Goal: Transaction & Acquisition: Purchase product/service

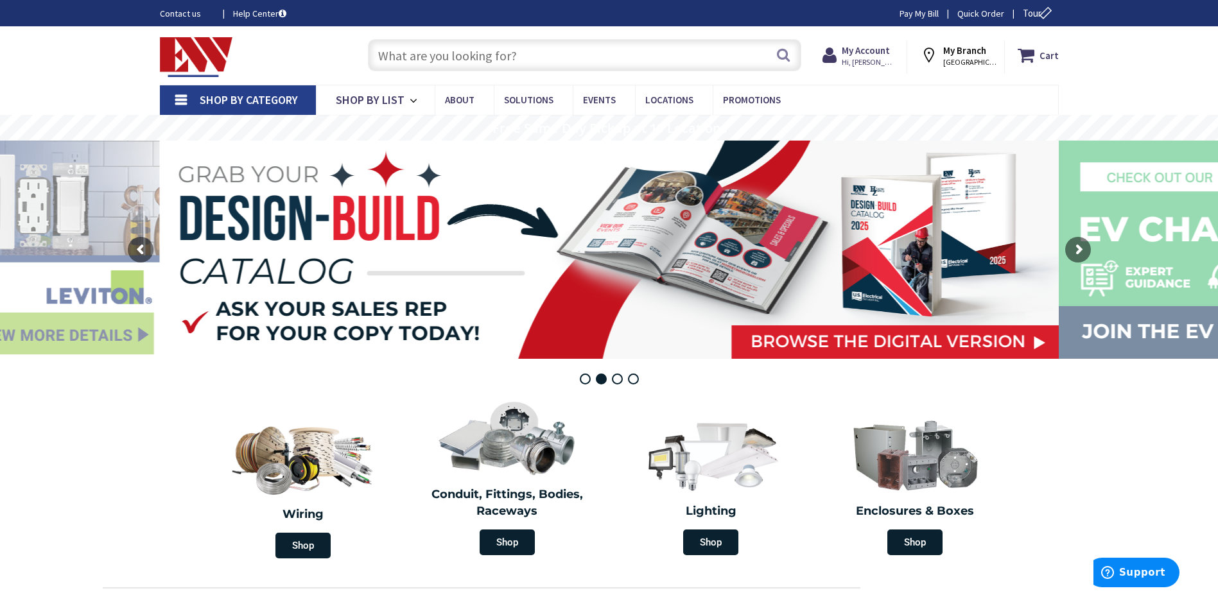
click at [449, 56] on input "text" at bounding box center [584, 55] width 433 height 32
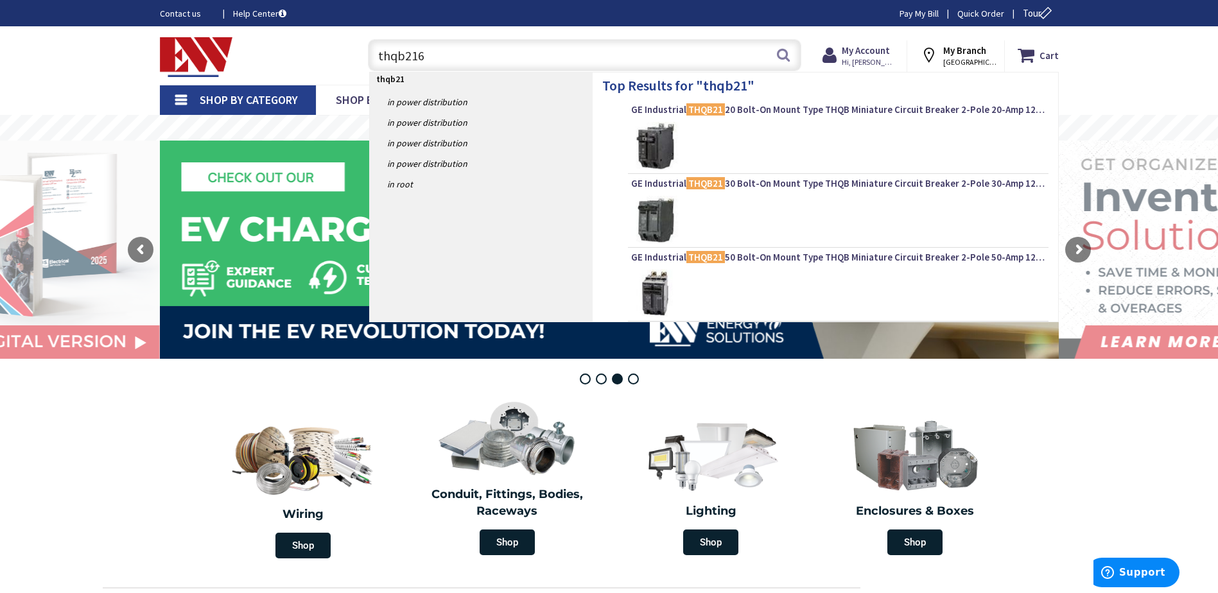
type input "thqb2160"
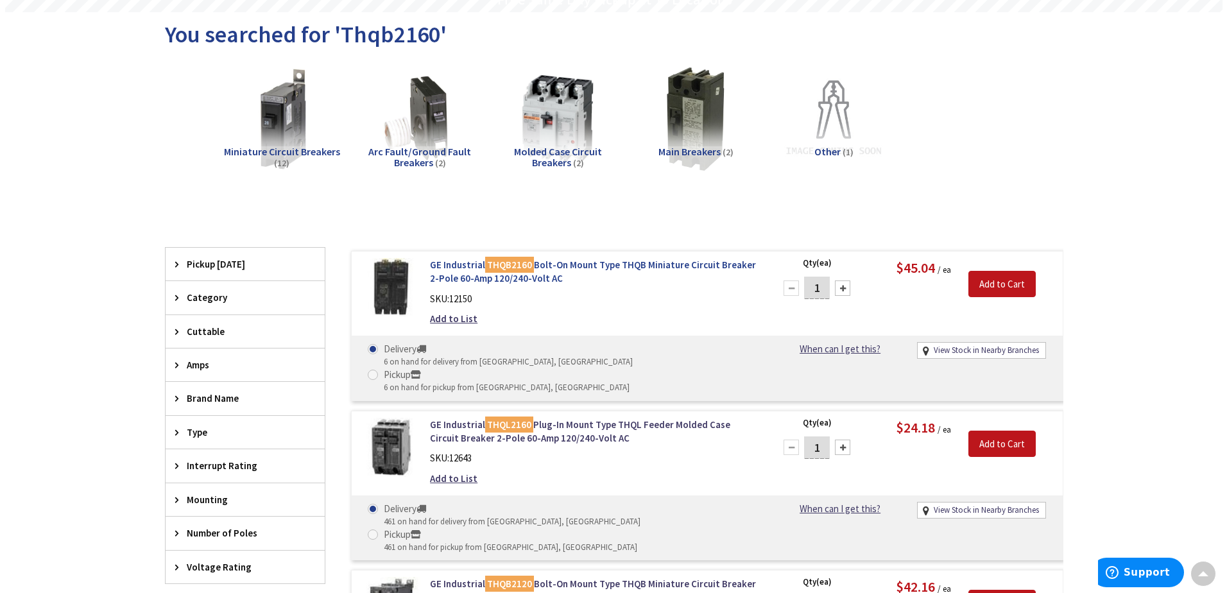
scroll to position [193, 0]
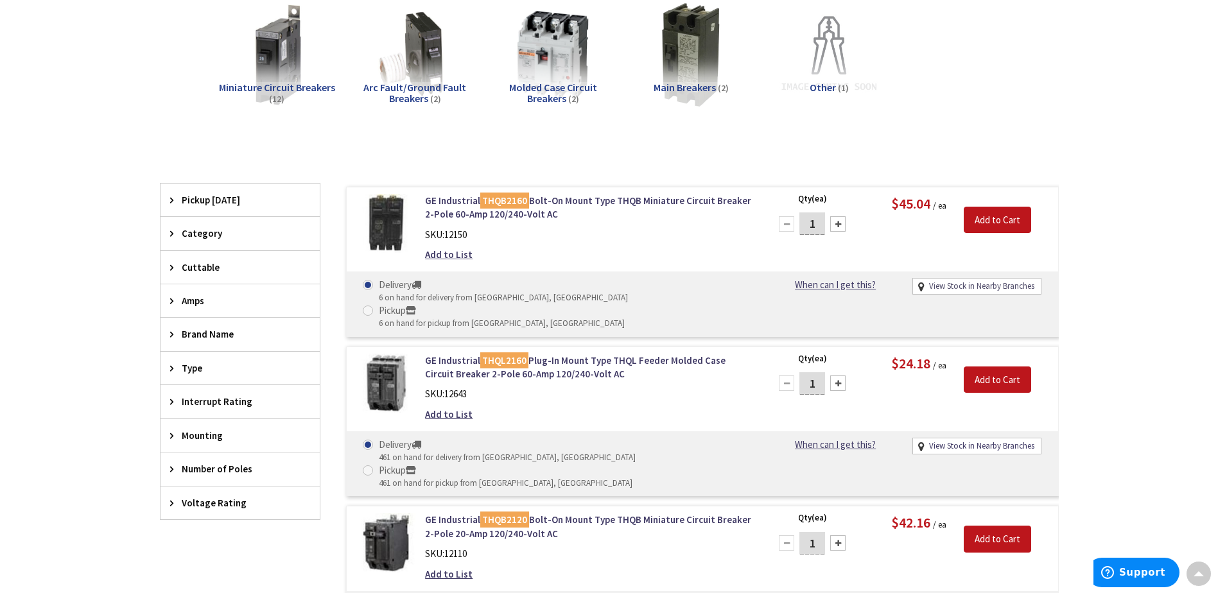
click at [943, 284] on link "View Stock in Nearby Branches" at bounding box center [981, 287] width 105 height 12
select select "data-availability"
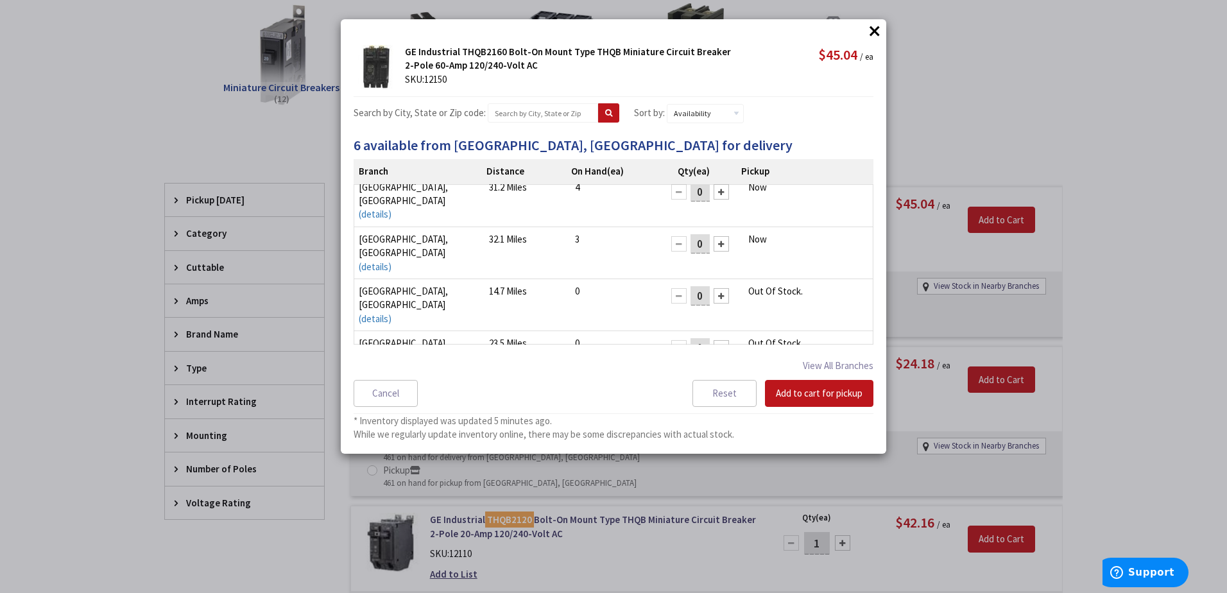
scroll to position [0, 0]
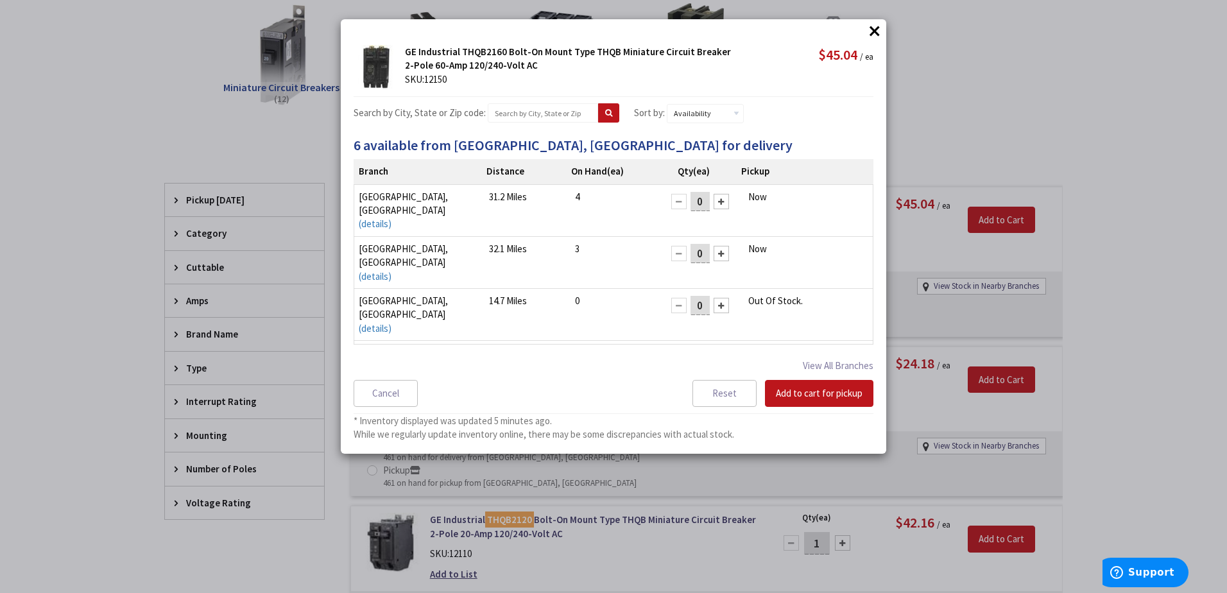
click at [878, 37] on button "×" at bounding box center [874, 30] width 19 height 19
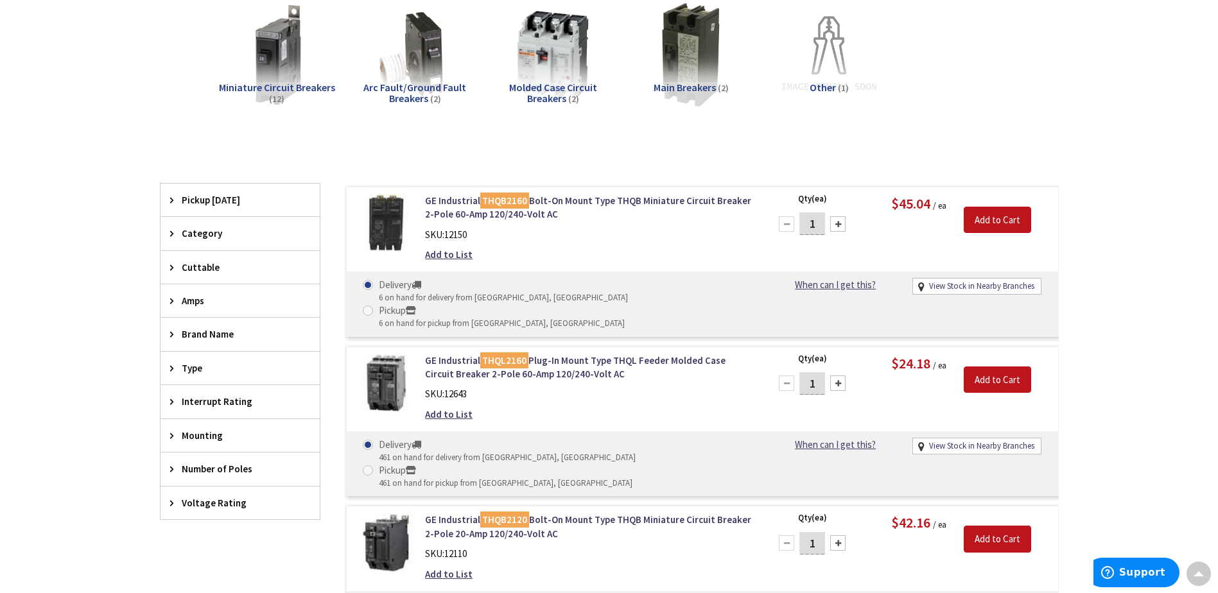
click at [1069, 114] on main "You searched for 'Thqb2160' View Subcategories Miniature Circuit Breakers (12) …" at bounding box center [609, 479] width 963 height 1063
click at [1014, 218] on input "Add to Cart" at bounding box center [997, 220] width 67 height 27
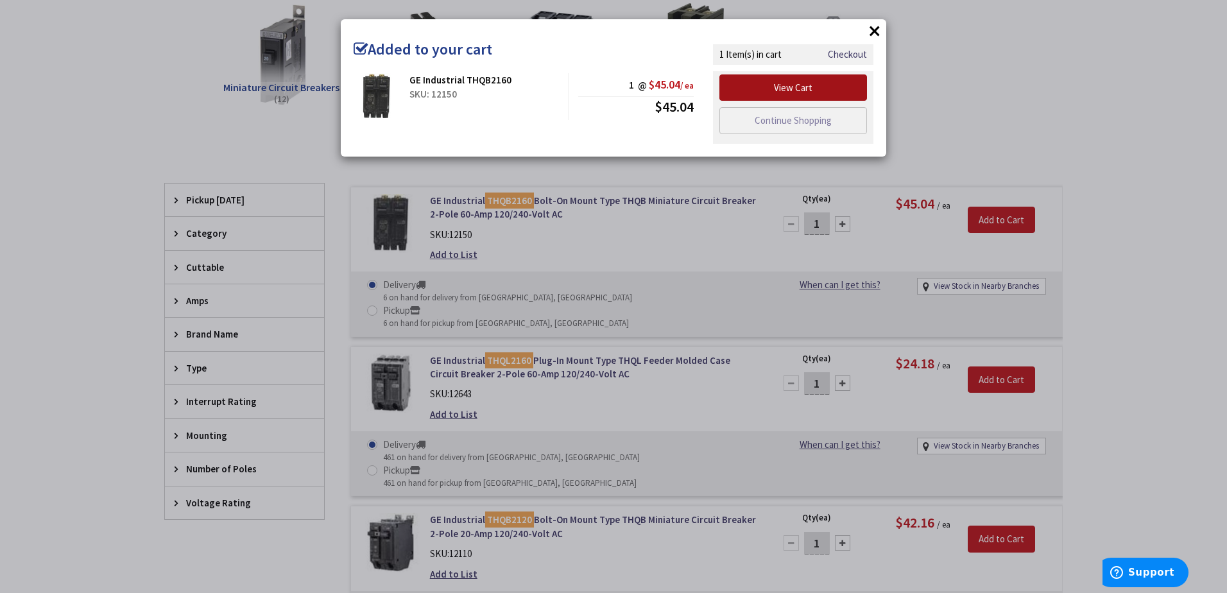
click at [825, 91] on link "View Cart" at bounding box center [794, 87] width 148 height 27
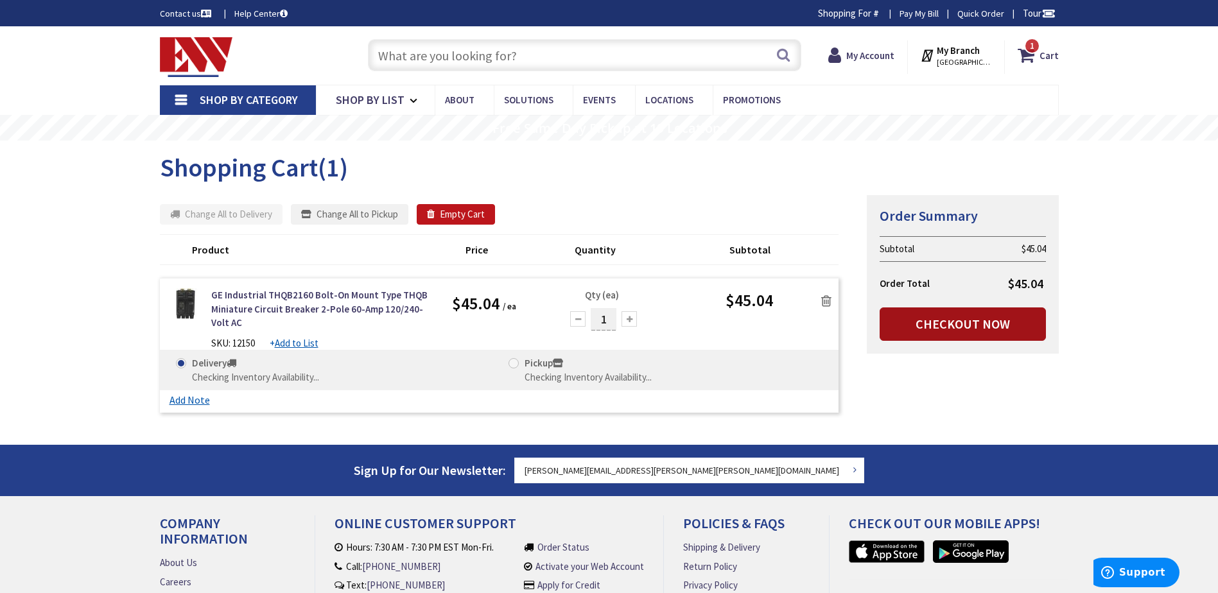
click at [952, 329] on link "Checkout Now" at bounding box center [962, 323] width 166 height 33
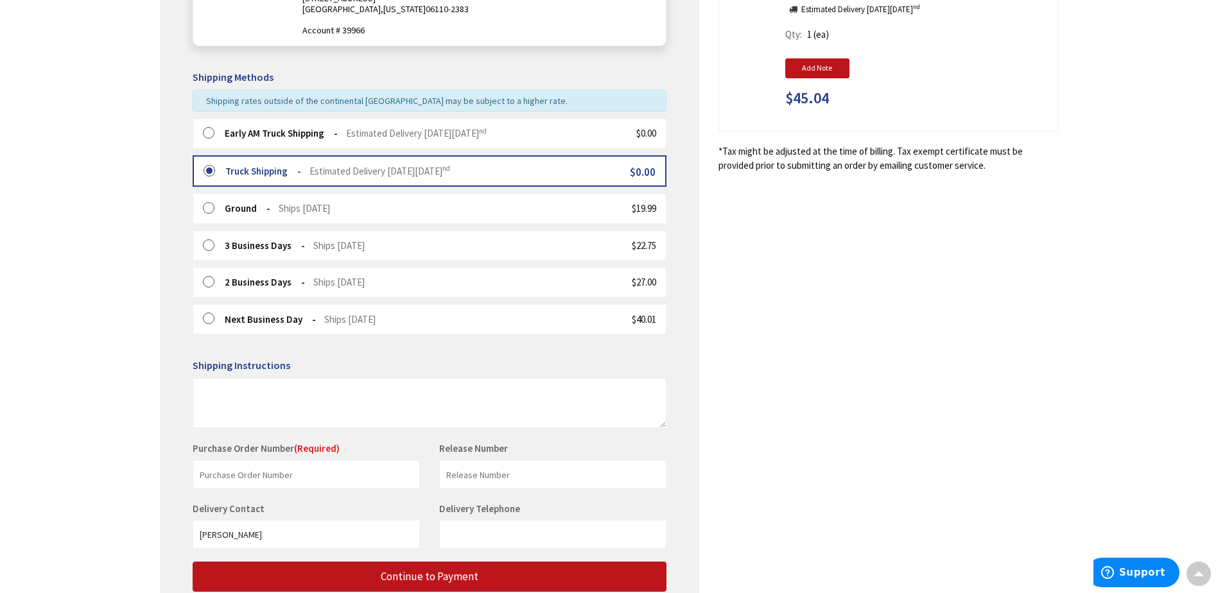
scroll to position [321, 0]
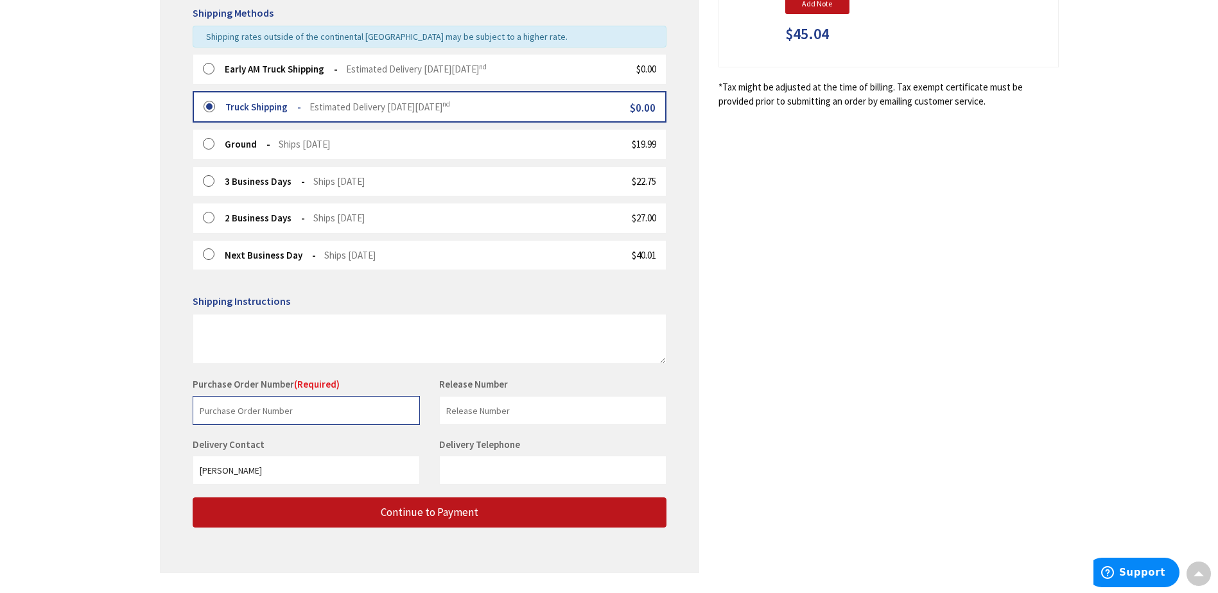
click at [245, 412] on input "text" at bounding box center [306, 410] width 227 height 29
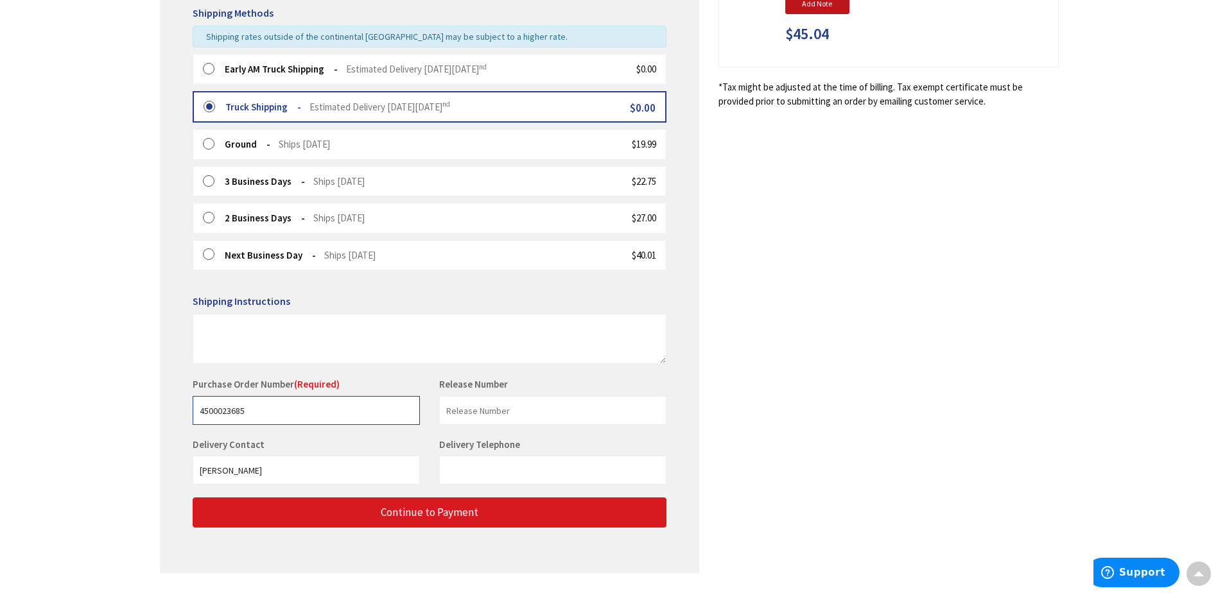
type input "4500023685"
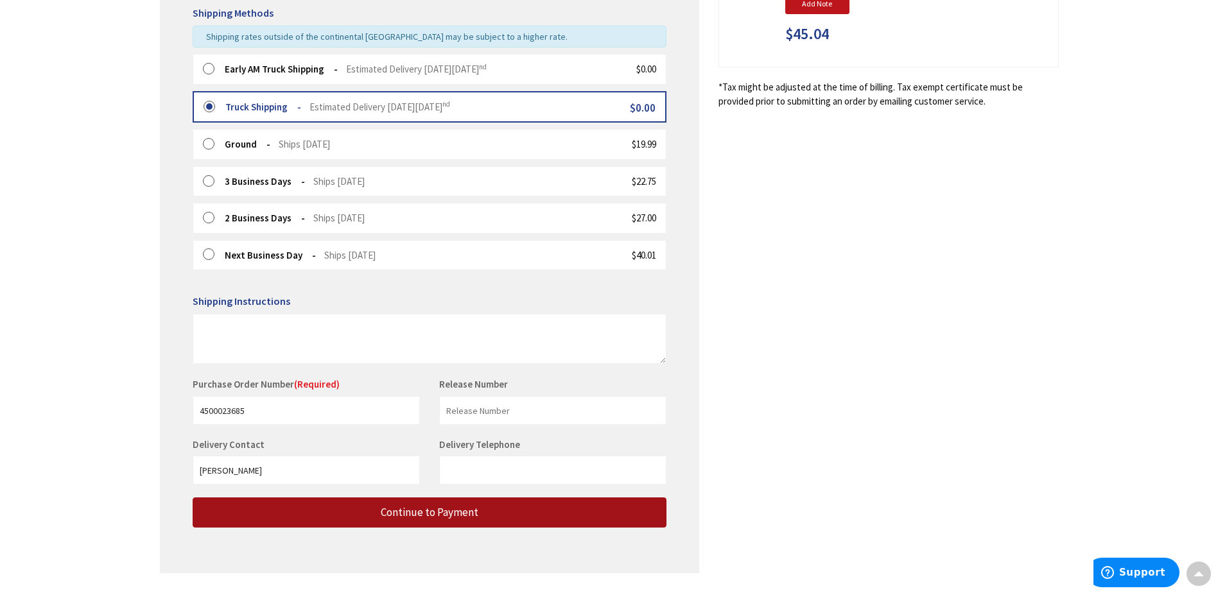
click at [424, 521] on button "Continue to Payment" at bounding box center [430, 512] width 474 height 30
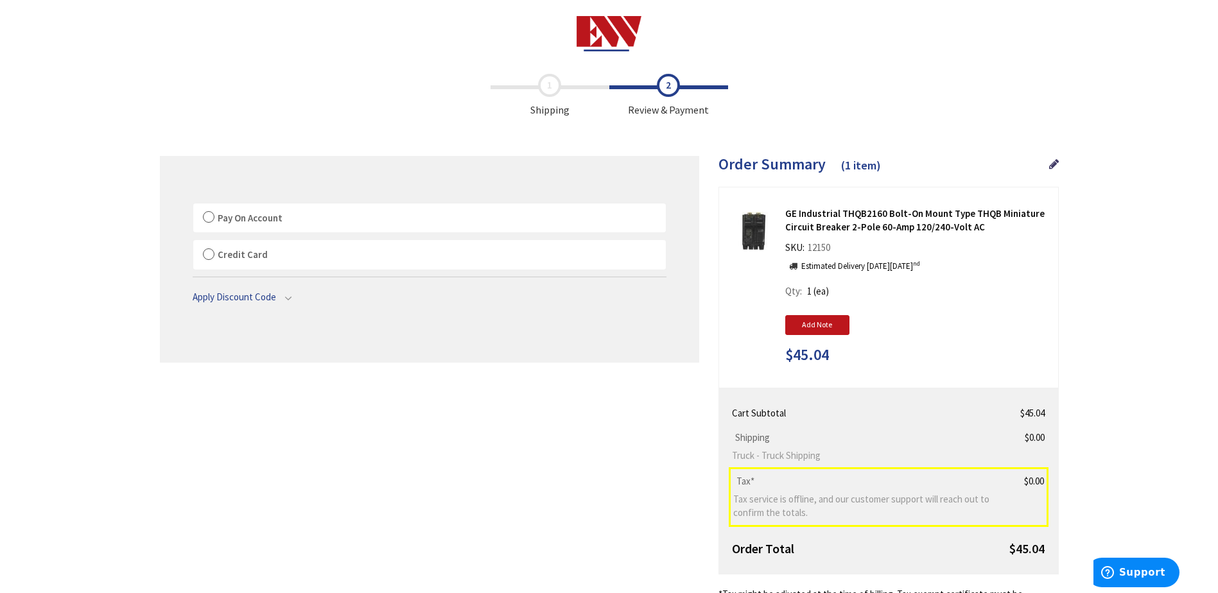
click at [202, 218] on label "Pay On Account" at bounding box center [429, 218] width 472 height 30
click at [193, 206] on input "Pay On Account" at bounding box center [193, 206] width 0 height 0
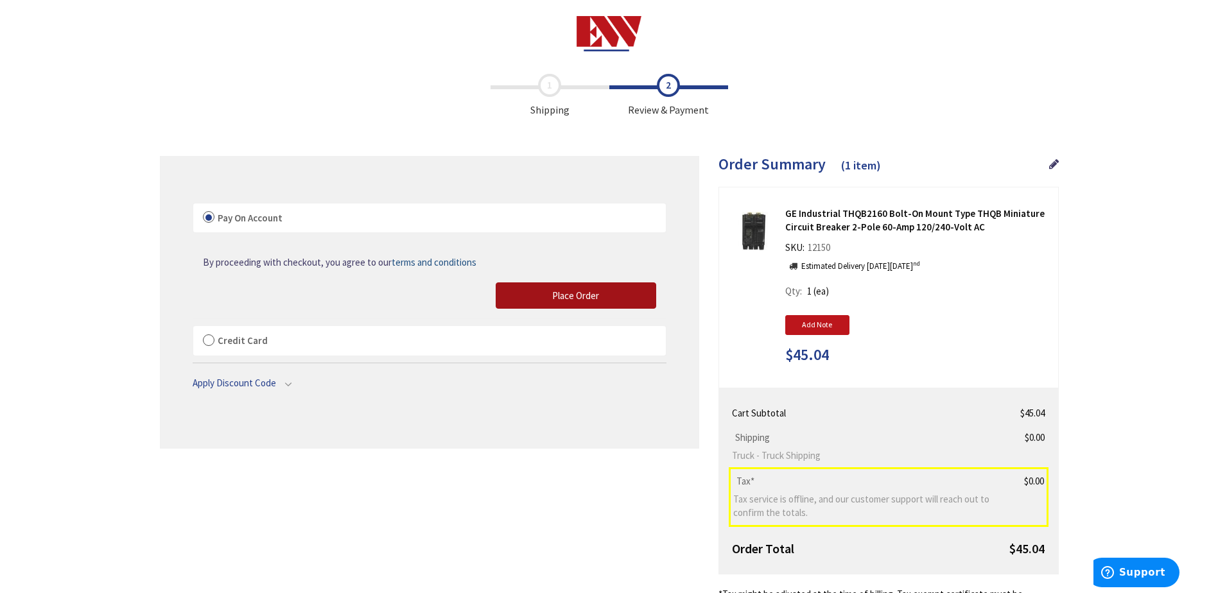
click at [562, 297] on span "Place Order" at bounding box center [575, 296] width 47 height 12
